Goal: Task Accomplishment & Management: Manage account settings

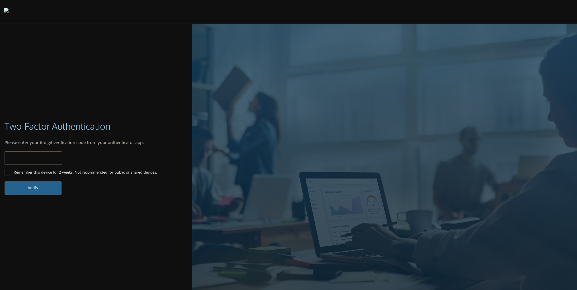
click at [35, 164] on div "Verified! Logging you in. Invalid code. Please try again." at bounding box center [96, 161] width 183 height 18
drag, startPoint x: 7, startPoint y: 172, endPoint x: 16, endPoint y: 165, distance: 11.9
click at [8, 172] on label "Remember this device for 2 weeks. Not recommended for public or shared devices." at bounding box center [81, 172] width 152 height 7
click at [19, 162] on input "number" at bounding box center [34, 158] width 58 height 13
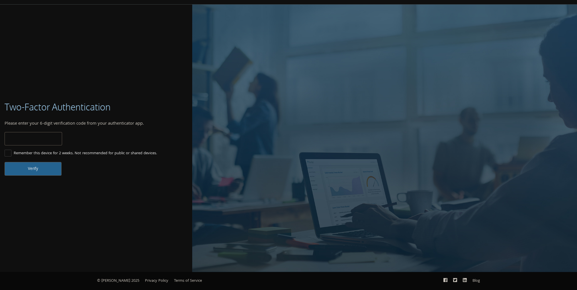
type input "*"
click at [14, 165] on button "Verify" at bounding box center [33, 169] width 57 height 14
drag, startPoint x: 36, startPoint y: 138, endPoint x: -1, endPoint y: 138, distance: 37.3
click at [0, 138] on html "Home Solutions Technology Partners Features About Us Schedule a Demo Blog Log In" at bounding box center [288, 136] width 577 height 310
type input "*"
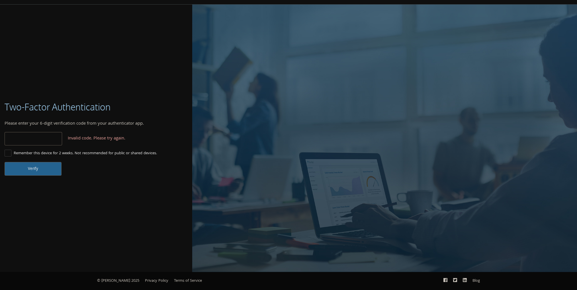
type input "*"
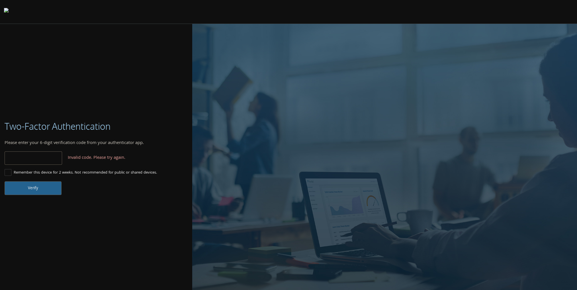
drag, startPoint x: 44, startPoint y: 159, endPoint x: -1, endPoint y: 157, distance: 45.3
click at [0, 157] on html "Home Solutions Technology Partners Features About Us Schedule a Demo Blog Log In" at bounding box center [288, 155] width 577 height 310
click at [48, 153] on input "******" at bounding box center [34, 158] width 58 height 13
click at [43, 155] on input "******" at bounding box center [34, 158] width 58 height 13
type input "*"
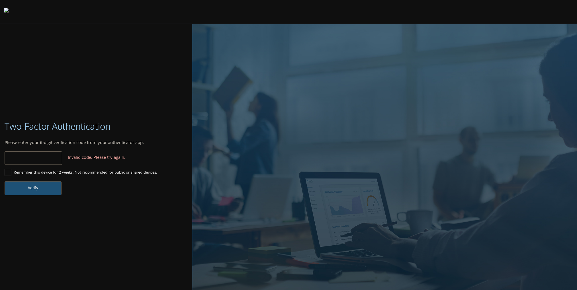
type input "******"
click at [52, 191] on button "Verify" at bounding box center [33, 188] width 57 height 14
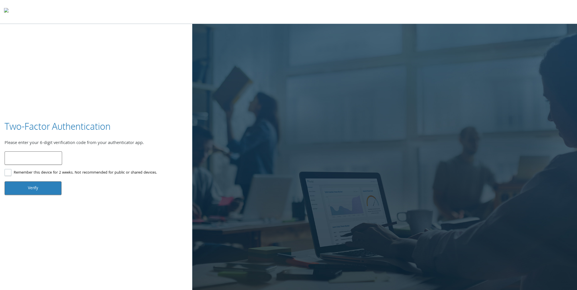
drag, startPoint x: 8, startPoint y: 172, endPoint x: 15, endPoint y: 161, distance: 12.7
click at [9, 169] on label "Remember this device for 2 weeks. Not recommended for public or shared devices." at bounding box center [81, 172] width 152 height 7
click at [29, 156] on input "number" at bounding box center [34, 158] width 58 height 13
type input "******"
